Goal: Check status: Check status

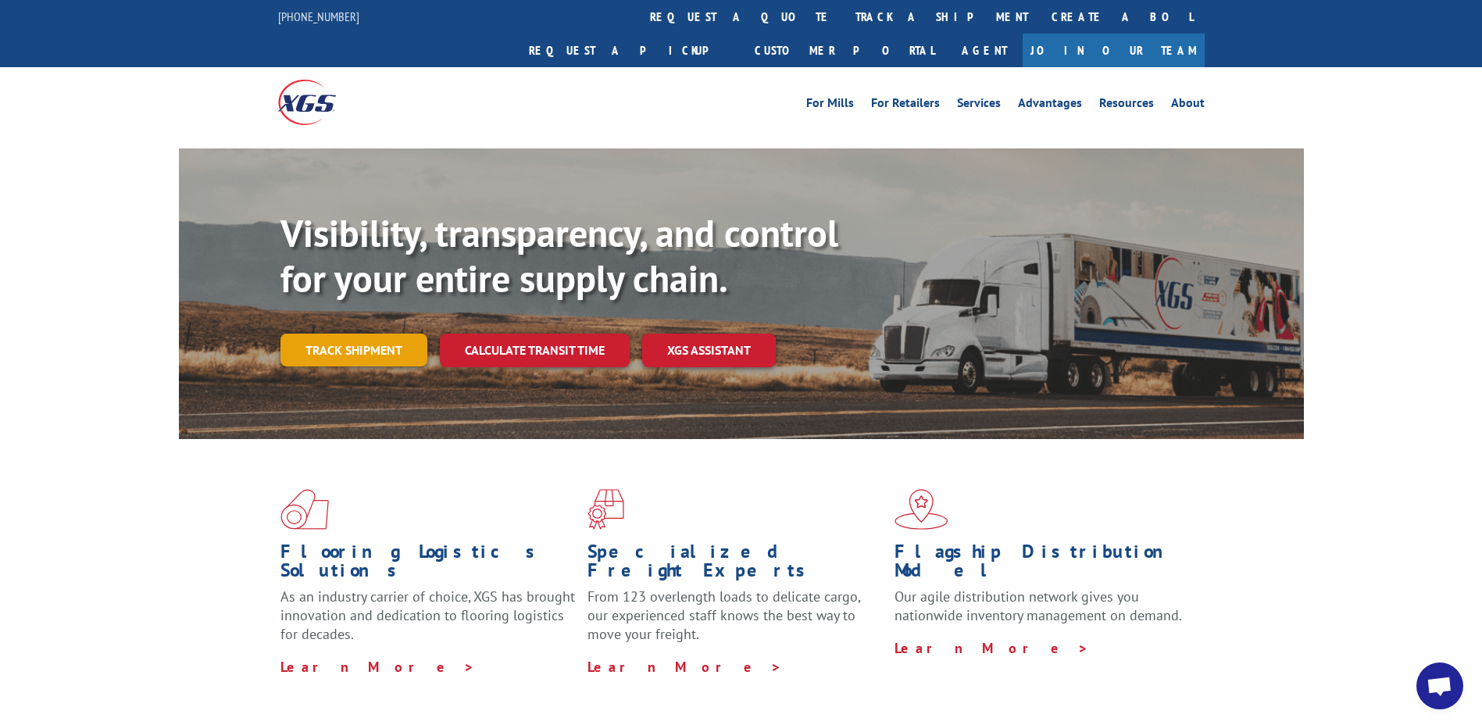
click at [364, 334] on link "Track shipment" at bounding box center [353, 350] width 147 height 33
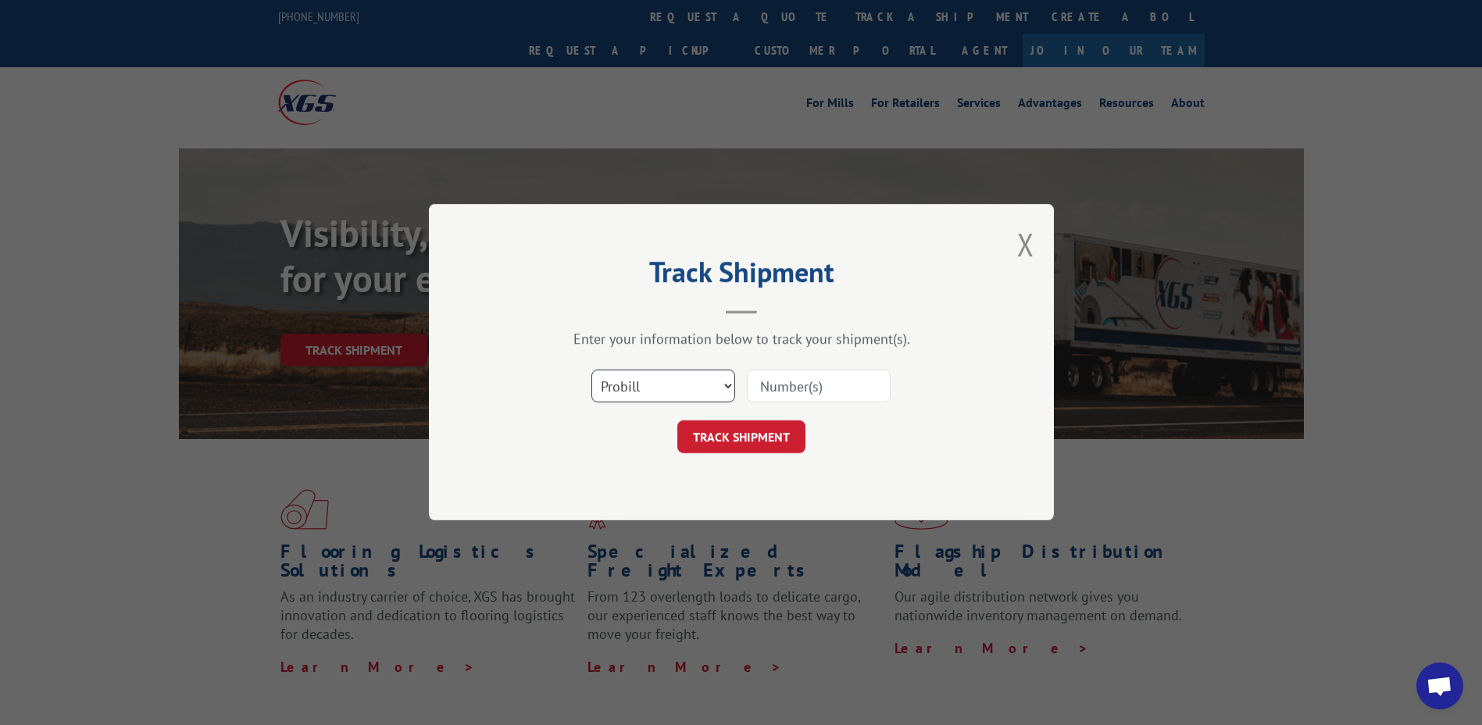
click at [728, 395] on select "Select category... Probill BOL PO" at bounding box center [663, 386] width 144 height 33
select select "po"
click at [591, 370] on select "Select category... Probill BOL PO" at bounding box center [663, 386] width 144 height 33
click at [823, 391] on input at bounding box center [819, 386] width 144 height 33
paste input "295720390"
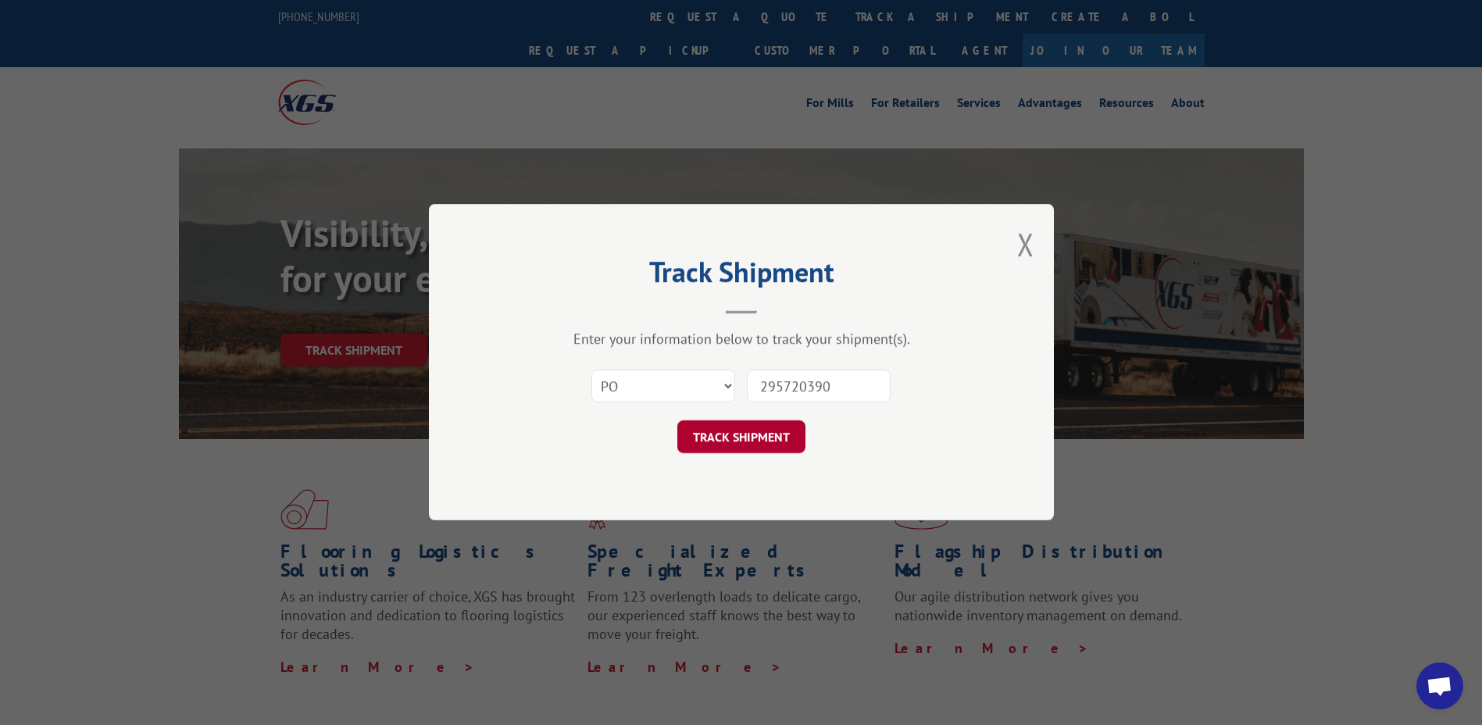
type input "295720390"
click at [742, 437] on button "TRACK SHIPMENT" at bounding box center [741, 437] width 128 height 33
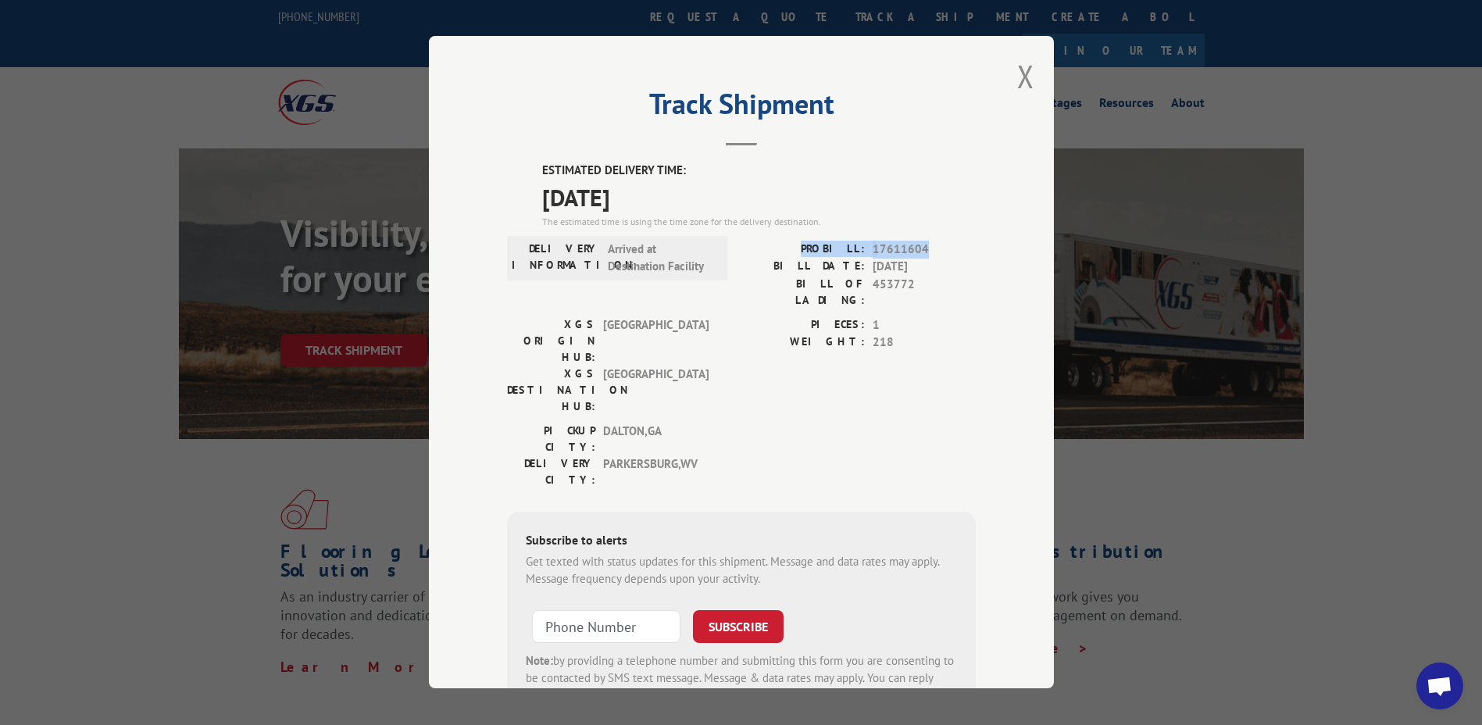
drag, startPoint x: 926, startPoint y: 248, endPoint x: 814, endPoint y: 247, distance: 111.7
click at [814, 247] on div "PROBILL: 17611604" at bounding box center [858, 250] width 234 height 18
drag, startPoint x: 814, startPoint y: 247, endPoint x: 831, endPoint y: 249, distance: 17.3
copy div "PROBILL: 17611604"
